Goal: Task Accomplishment & Management: Manage account settings

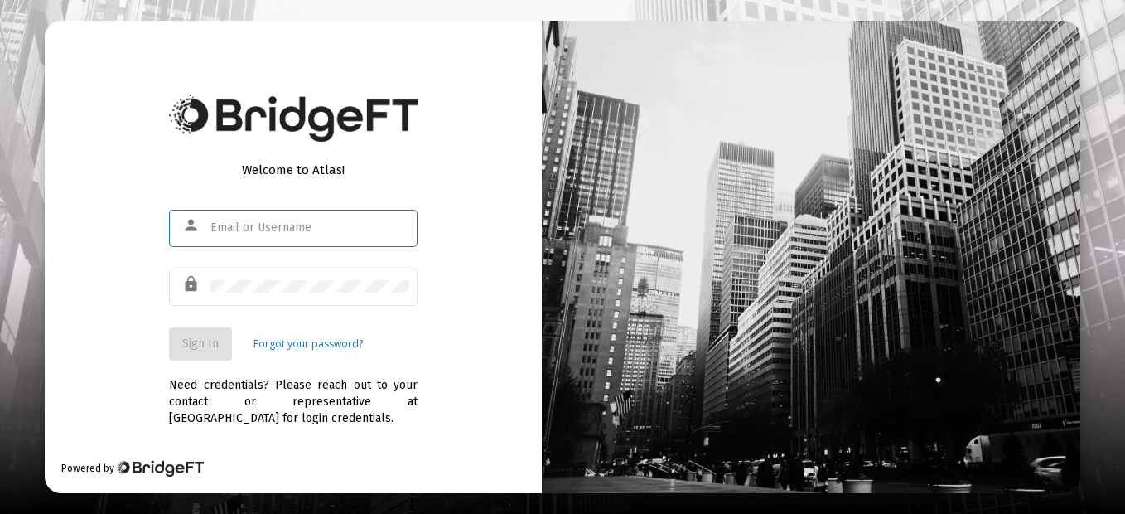
type input "[EMAIL_ADDRESS][DOMAIN_NAME]"
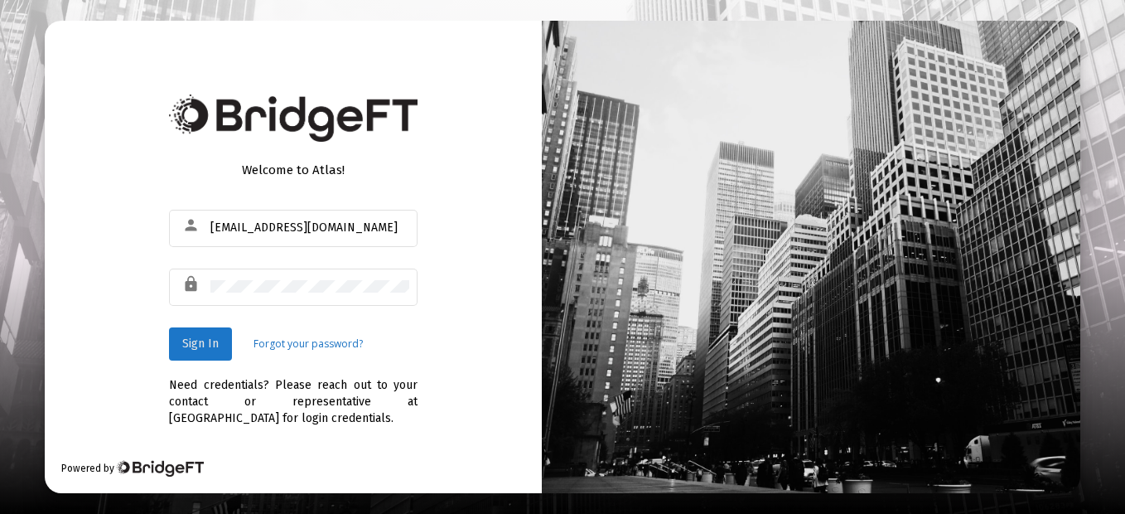
click at [213, 348] on span "Sign In" at bounding box center [200, 343] width 36 height 14
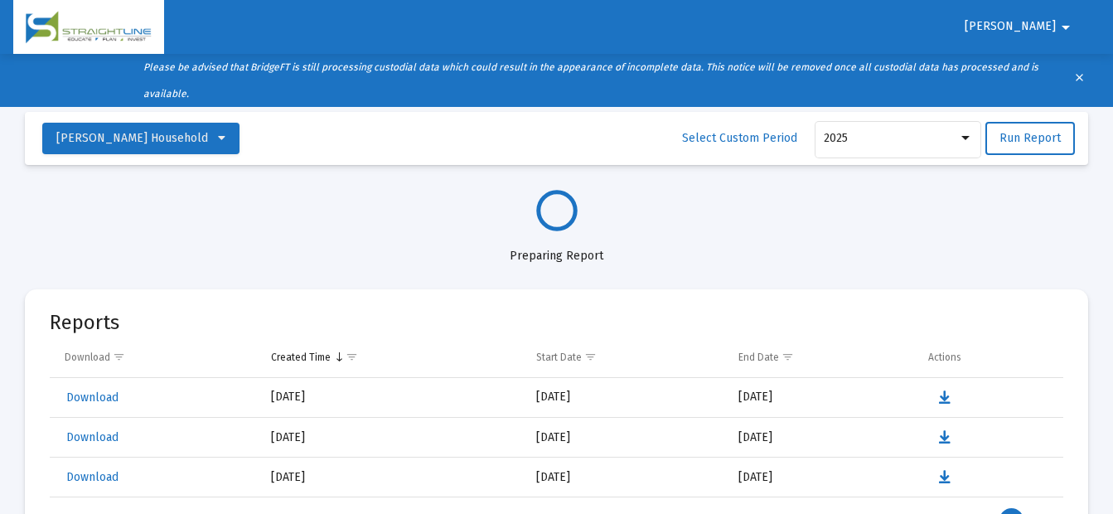
select select "View all"
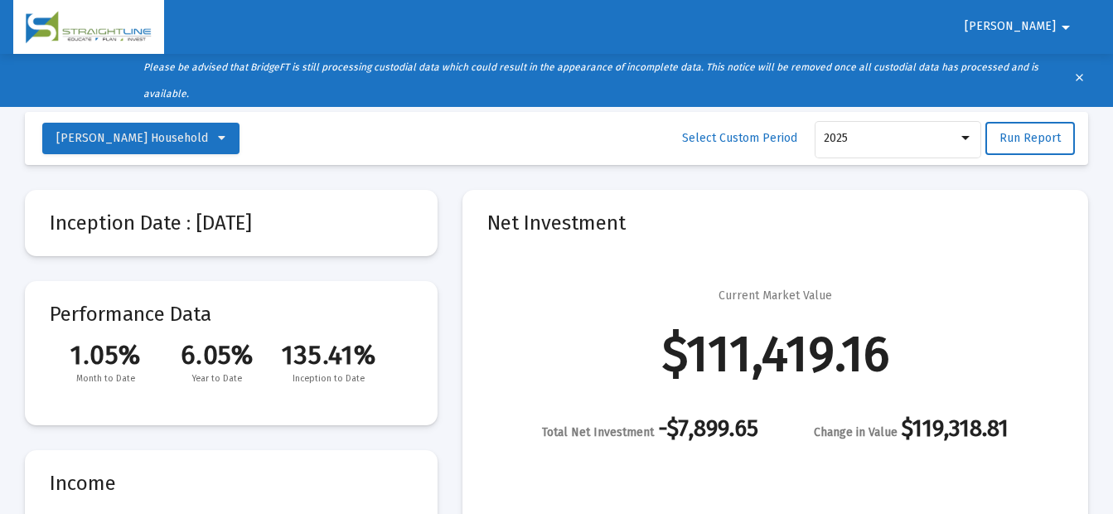
click at [964, 27] on span "[PERSON_NAME]" at bounding box center [1009, 27] width 91 height 14
click at [930, 69] on button "Logout" at bounding box center [932, 71] width 93 height 40
